Goal: Complete application form: Complete application form

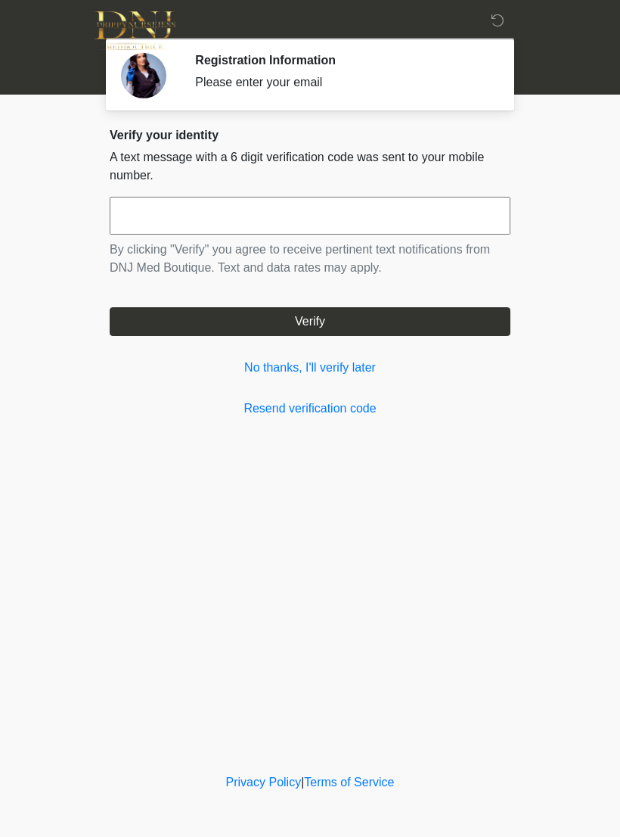
click at [177, 210] on input "text" at bounding box center [310, 216] width 401 height 38
type input "******"
click at [325, 320] on button "Verify" at bounding box center [310, 321] width 401 height 29
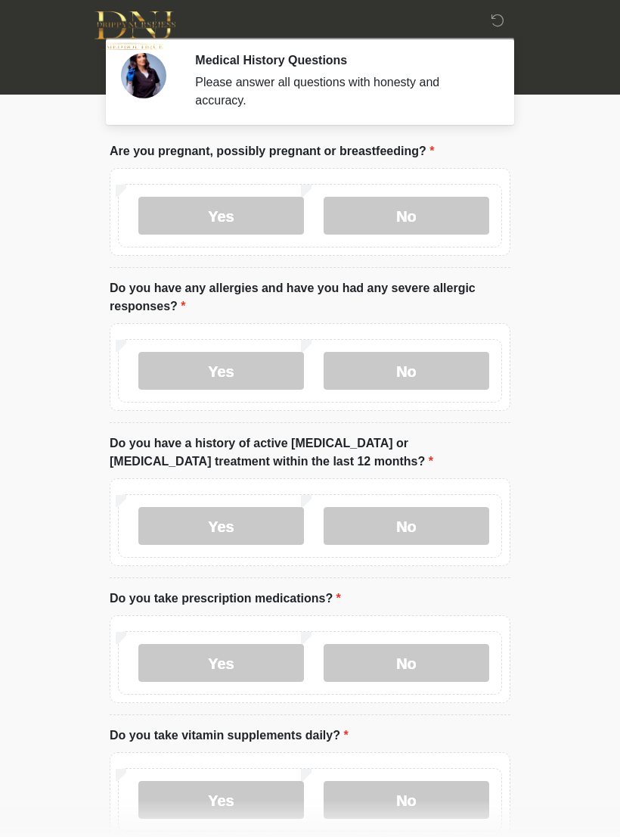
click at [409, 212] on label "No" at bounding box center [407, 216] width 166 height 38
click at [414, 365] on label "No" at bounding box center [407, 371] width 166 height 38
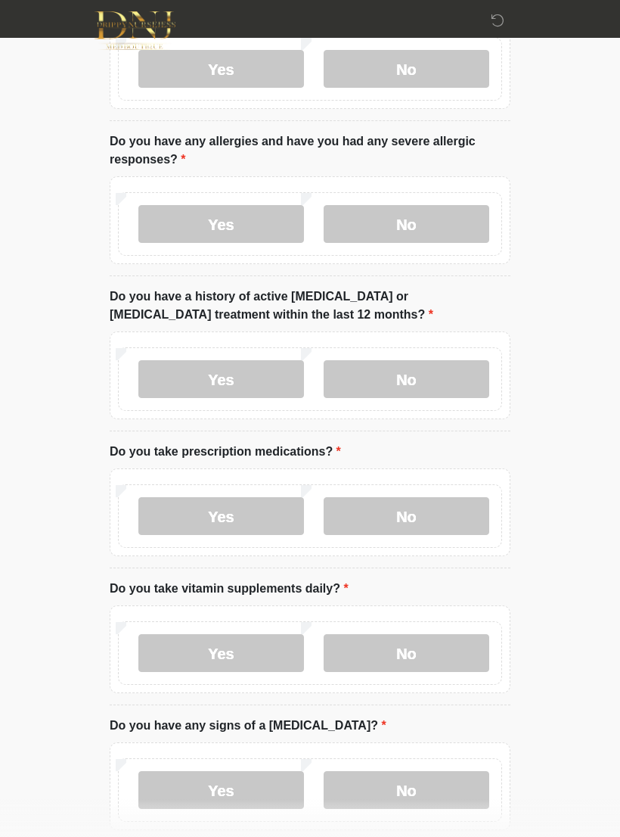
scroll to position [151, 0]
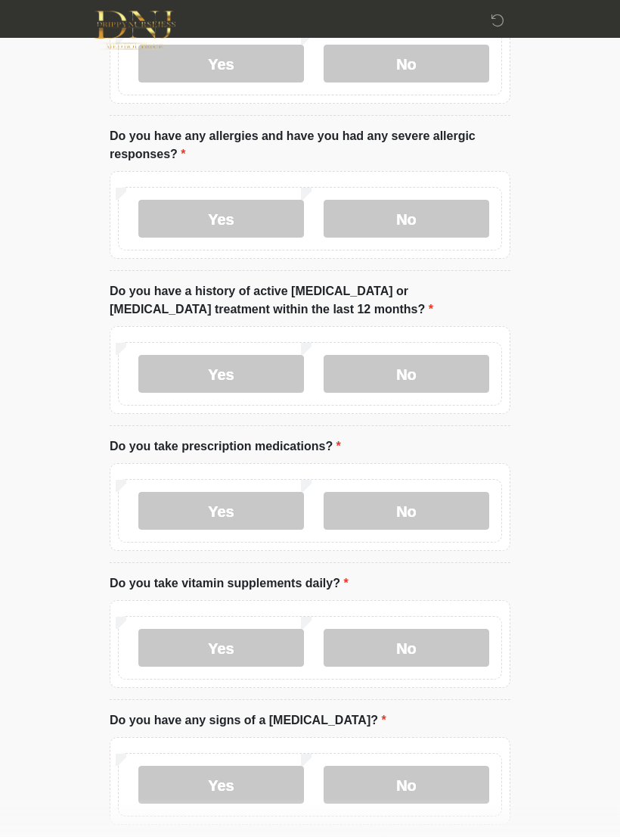
click at [413, 371] on label "No" at bounding box center [407, 375] width 166 height 38
click at [425, 505] on label "No" at bounding box center [407, 511] width 166 height 38
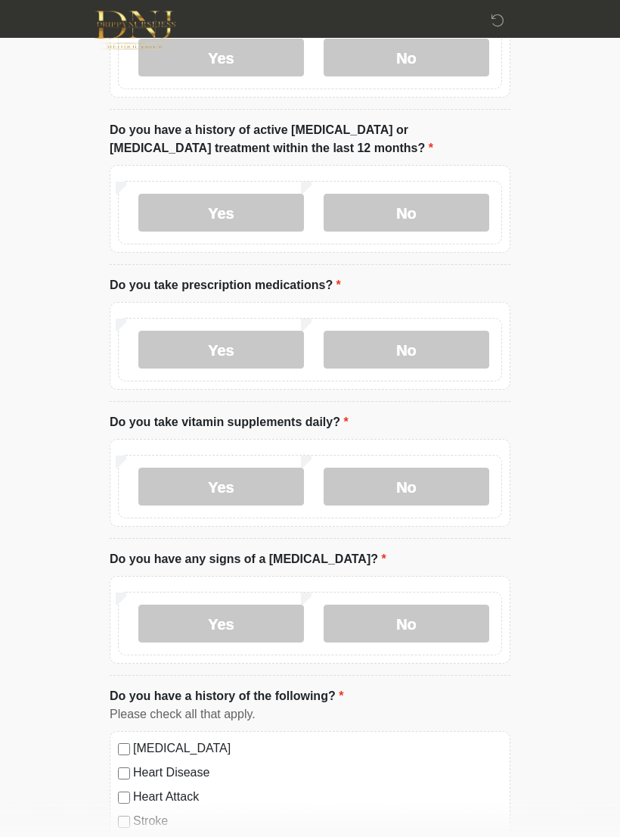
scroll to position [315, 0]
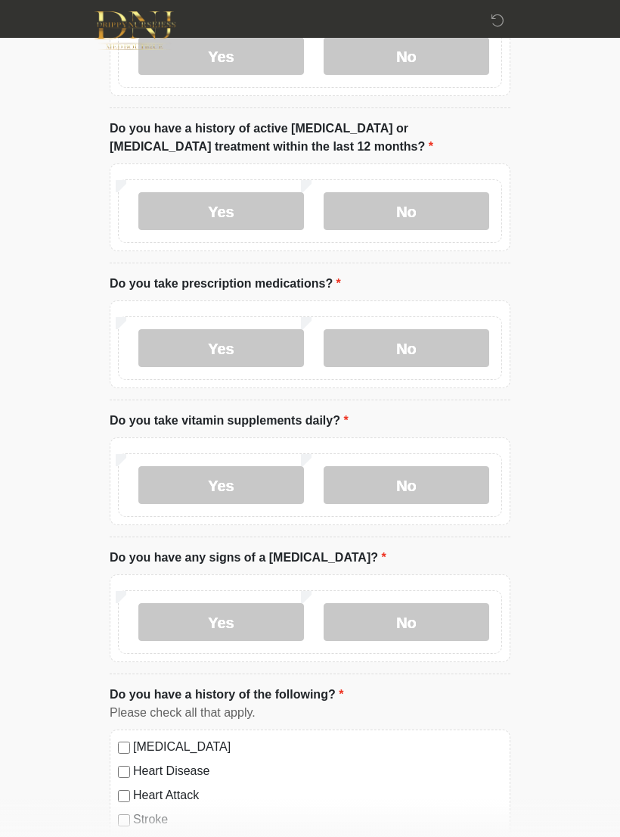
click at [430, 474] on label "No" at bounding box center [407, 485] width 166 height 38
click at [418, 608] on label "No" at bounding box center [407, 622] width 166 height 38
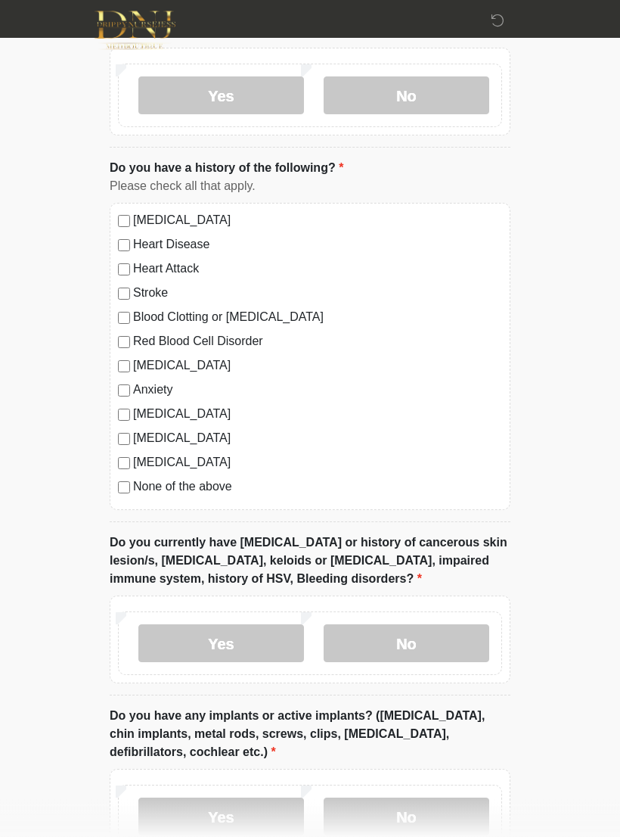
scroll to position [841, 0]
click at [415, 630] on label "No" at bounding box center [407, 643] width 166 height 38
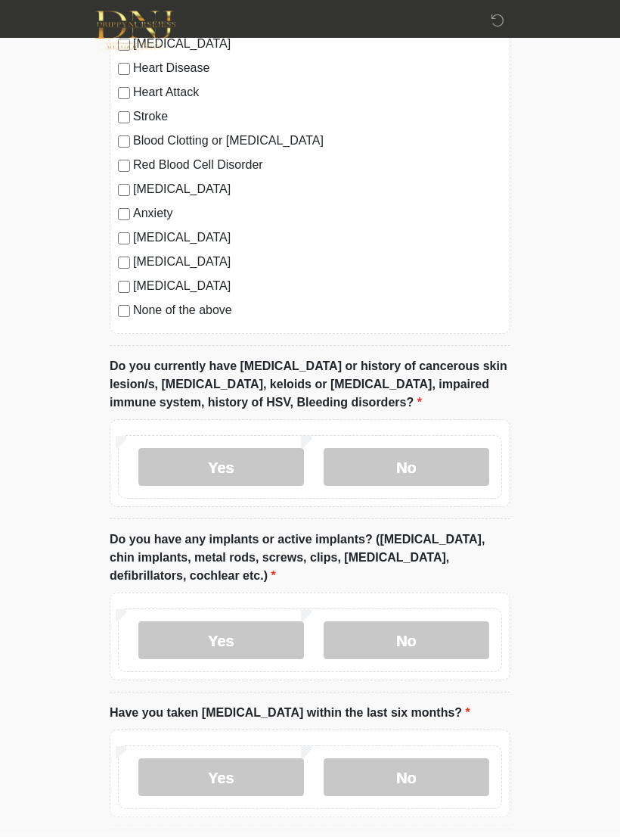
scroll to position [1025, 0]
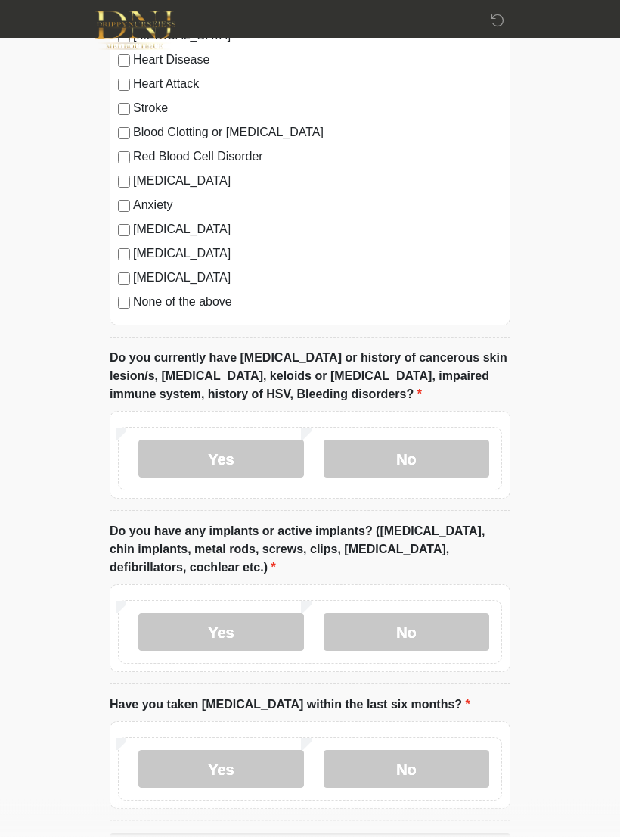
click at [420, 625] on label "No" at bounding box center [407, 633] width 166 height 38
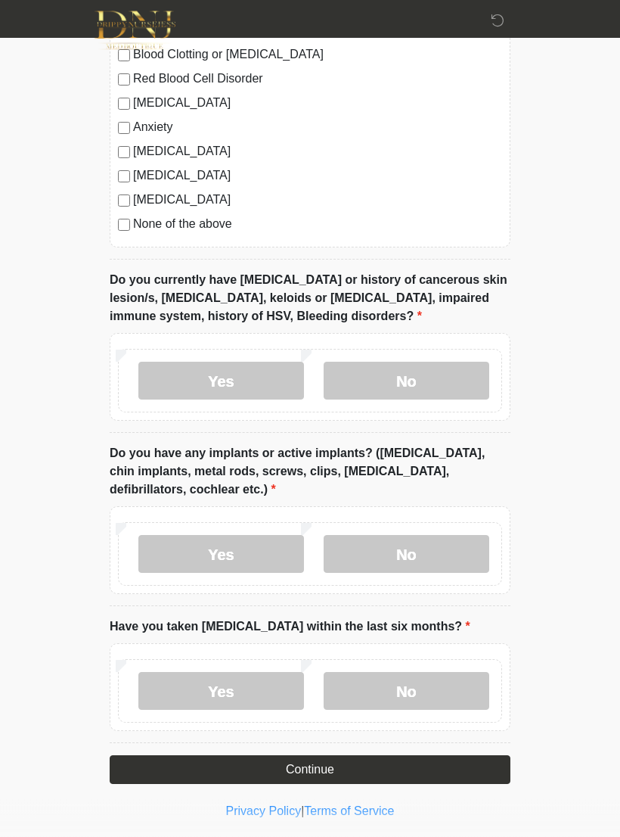
scroll to position [1105, 0]
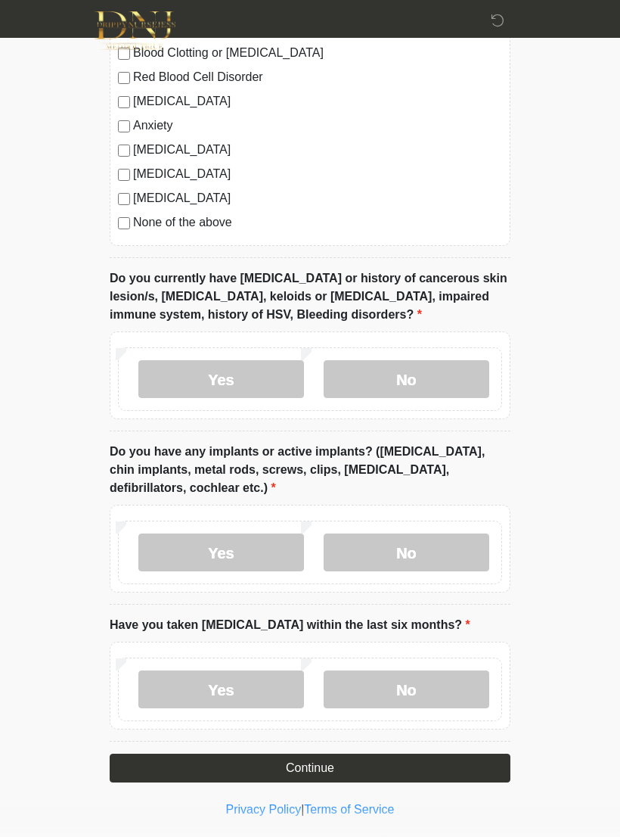
click at [407, 681] on label "No" at bounding box center [407, 689] width 166 height 38
click at [334, 759] on button "Continue" at bounding box center [310, 768] width 401 height 29
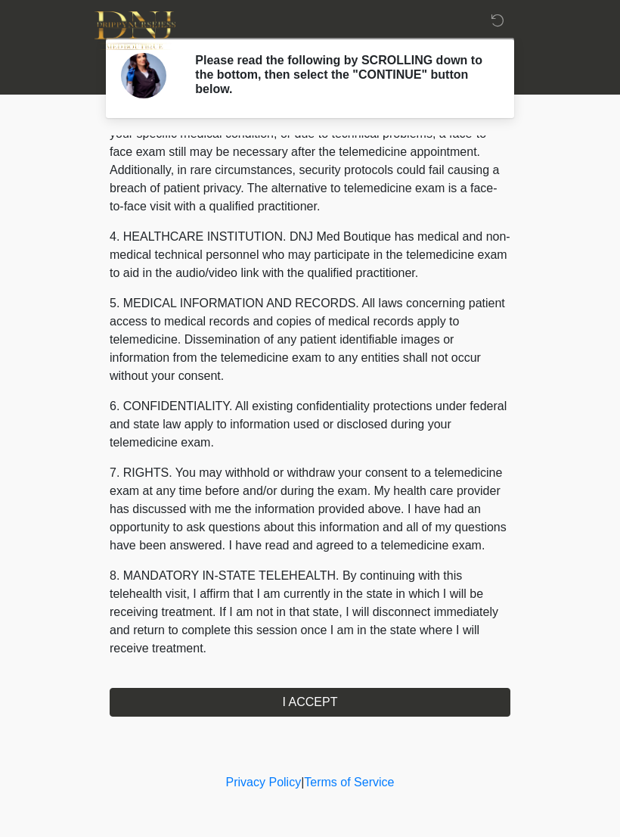
scroll to position [343, 0]
click at [334, 698] on button "I ACCEPT" at bounding box center [310, 702] width 401 height 29
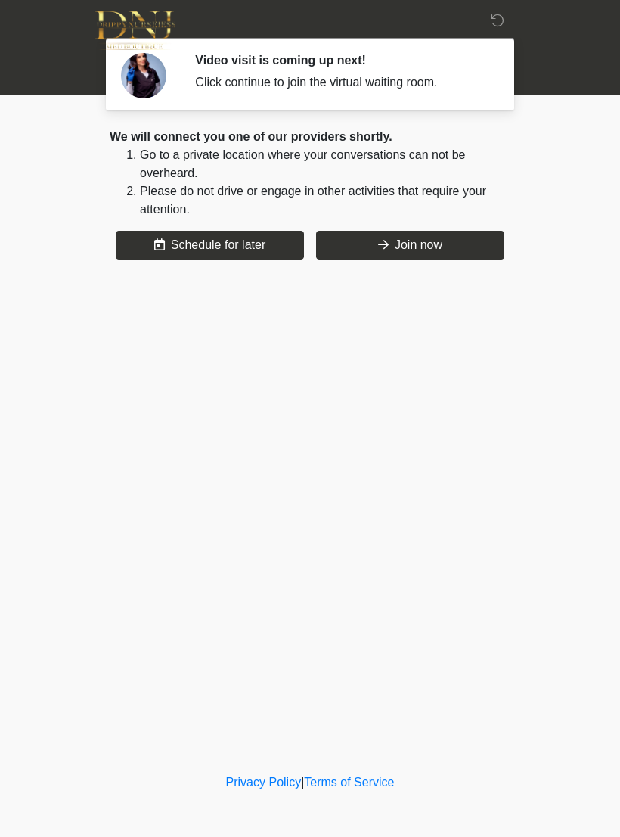
click at [406, 238] on button "Join now" at bounding box center [410, 245] width 188 height 29
